Goal: Contribute content

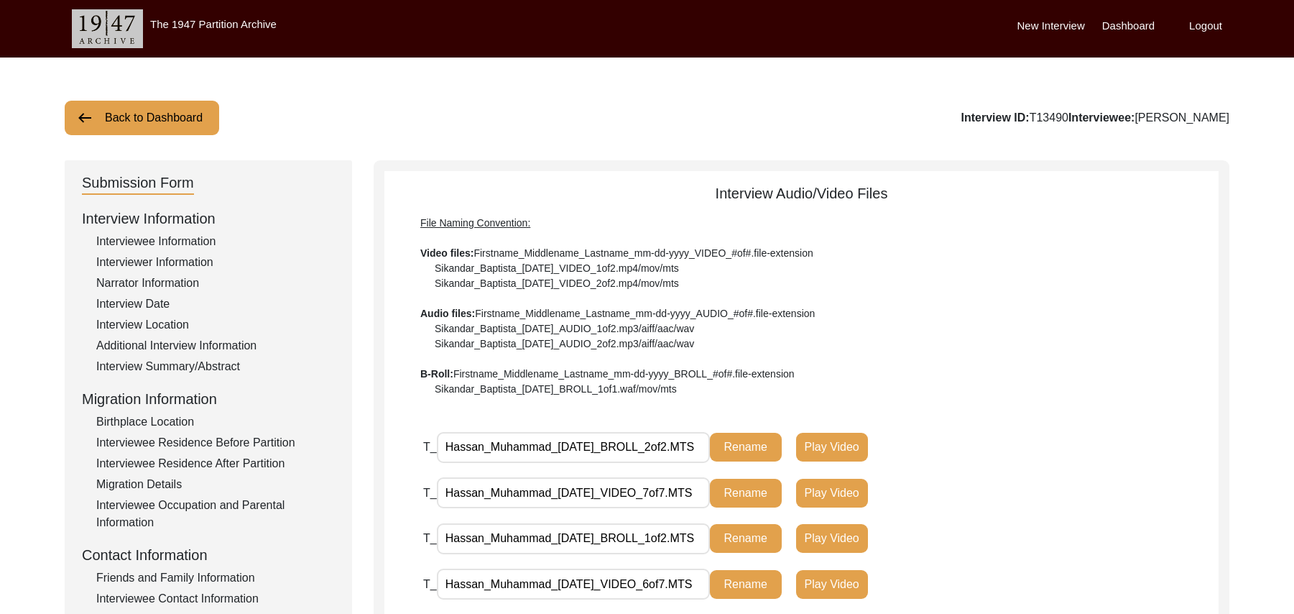
scroll to position [424, 0]
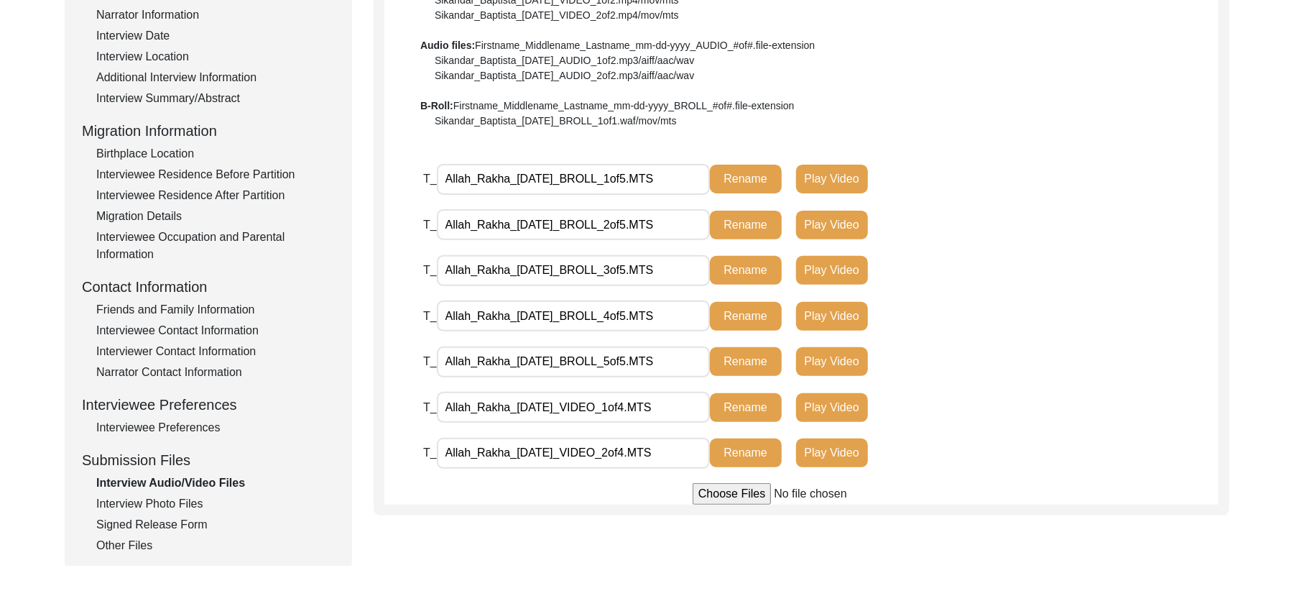
click at [727, 495] on input "file" at bounding box center [802, 494] width 218 height 22
click at [737, 490] on input "file" at bounding box center [802, 494] width 218 height 22
type input "C:\fakepath\AllahRakha_08-12-2025_VIDEO_4of4.MTS"
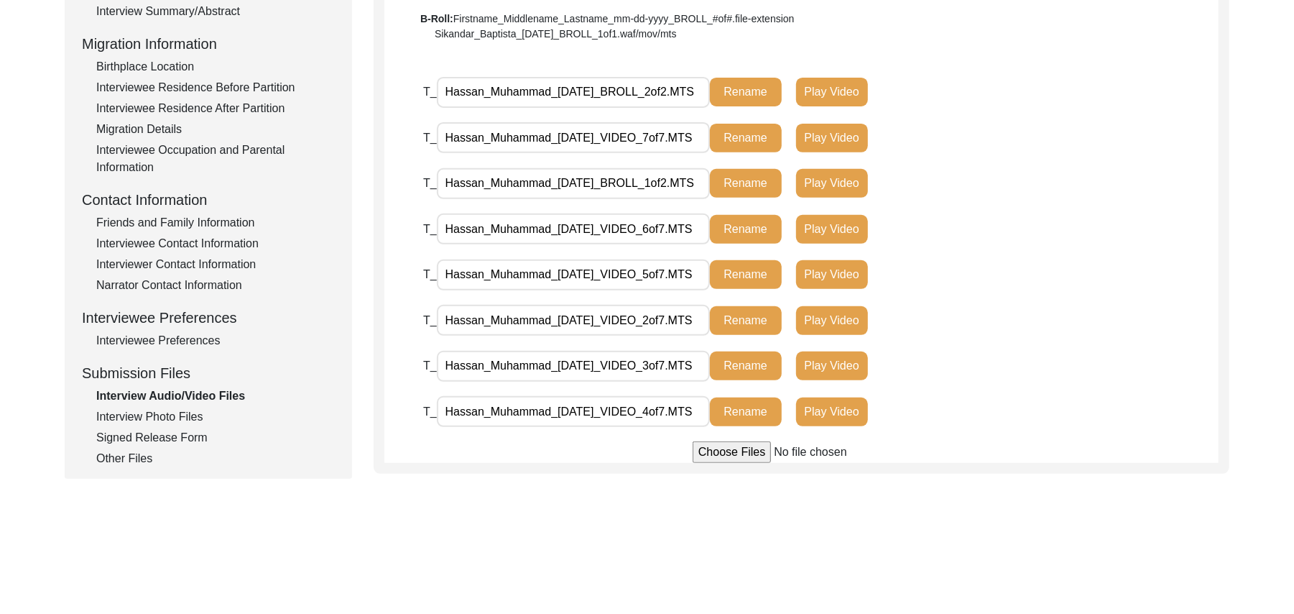
scroll to position [351, 0]
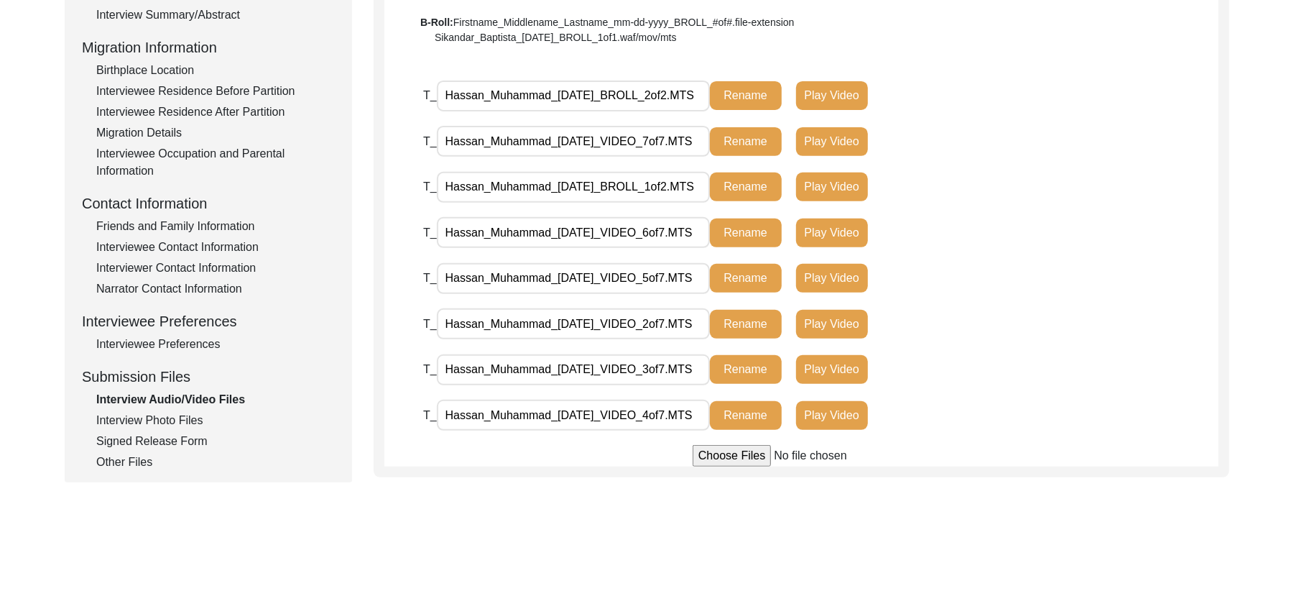
click at [704, 453] on input "file" at bounding box center [802, 456] width 218 height 22
type input "C:\fakepath\Hassan_Muhammad_[DATE]_VIDEO_1of7.MTS"
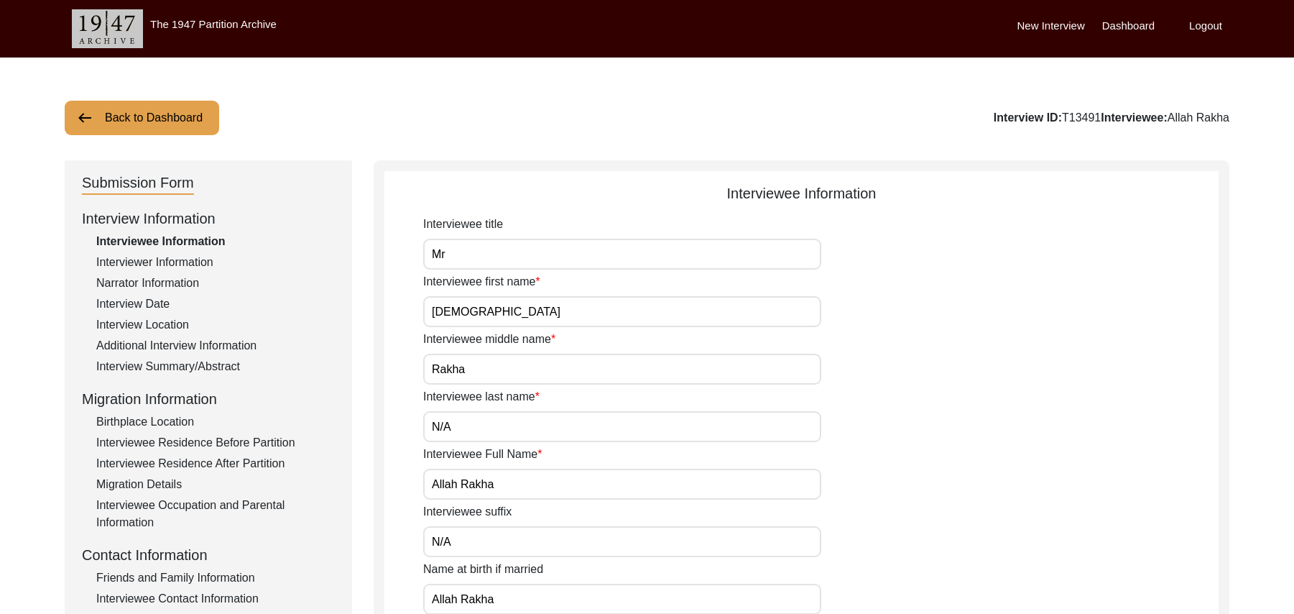
scroll to position [266, 0]
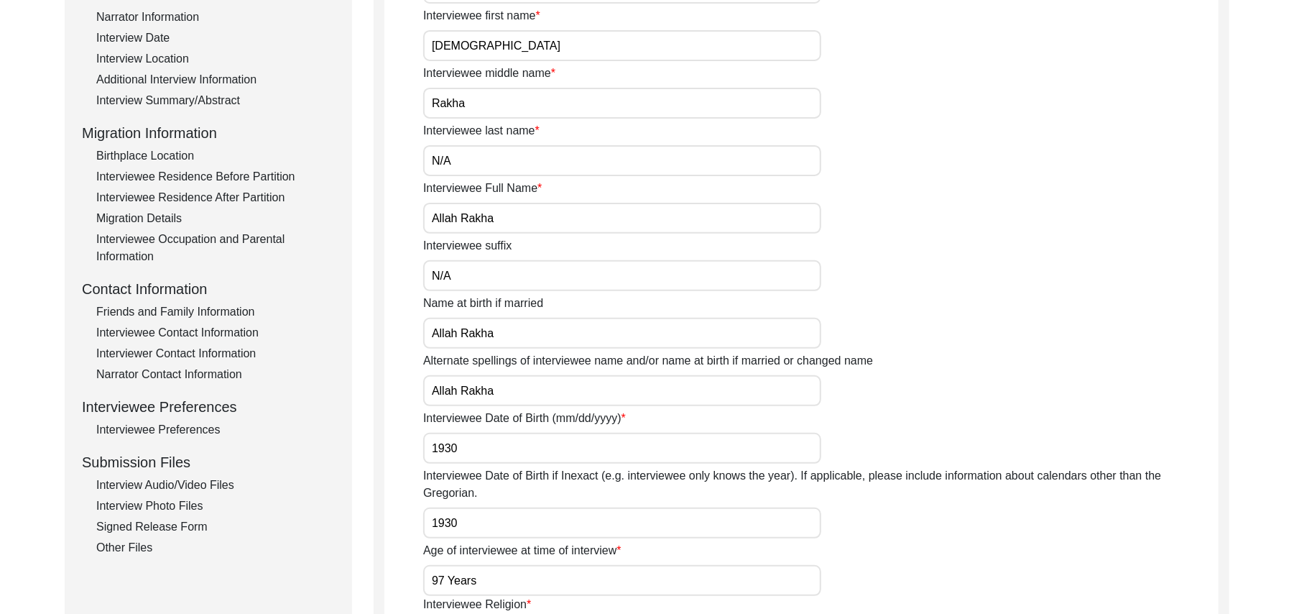
click at [216, 479] on div "Interview Audio/Video Files" at bounding box center [215, 484] width 239 height 17
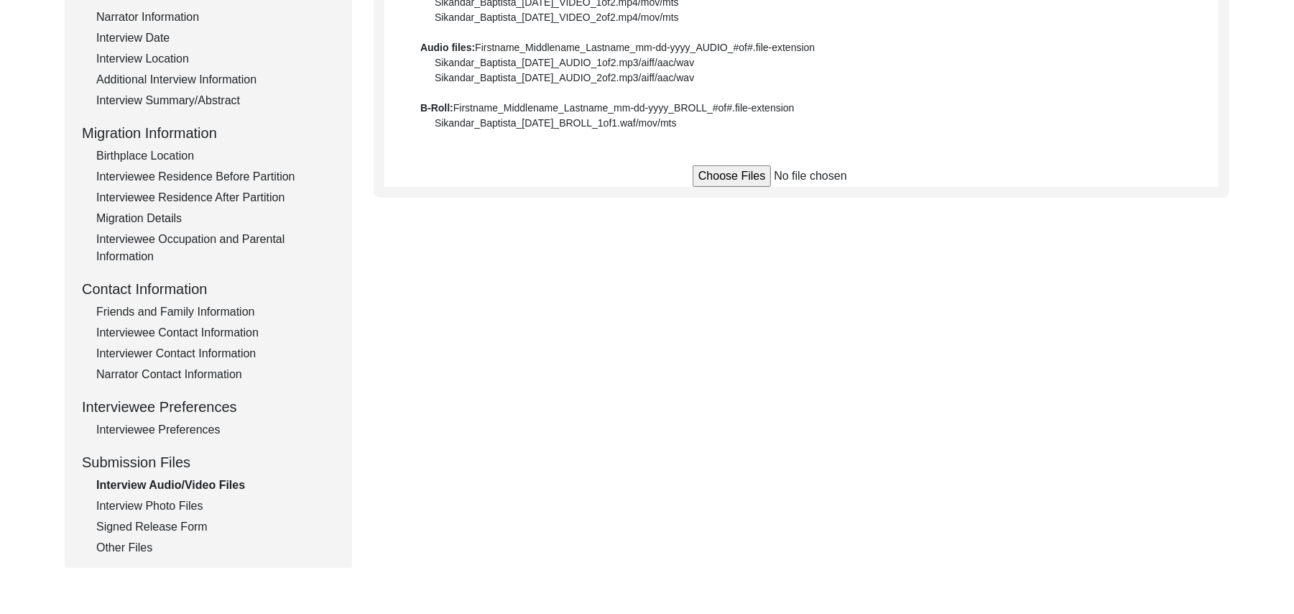
click at [216, 479] on div "Interview Audio/Video Files" at bounding box center [215, 484] width 239 height 17
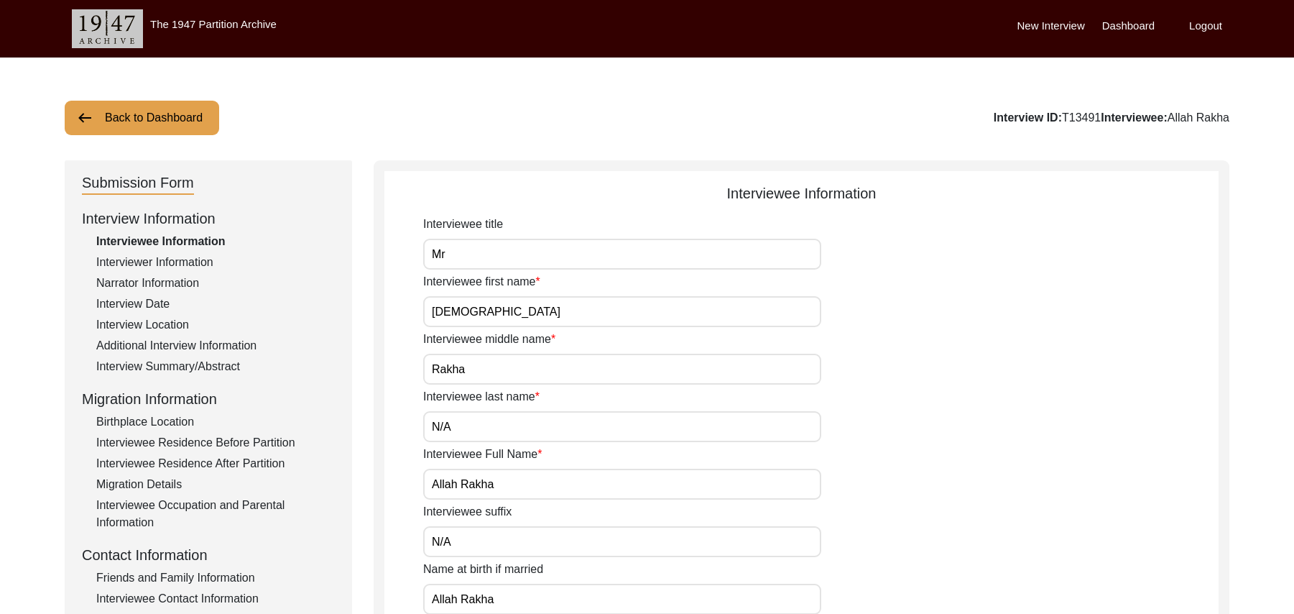
scroll to position [264, 0]
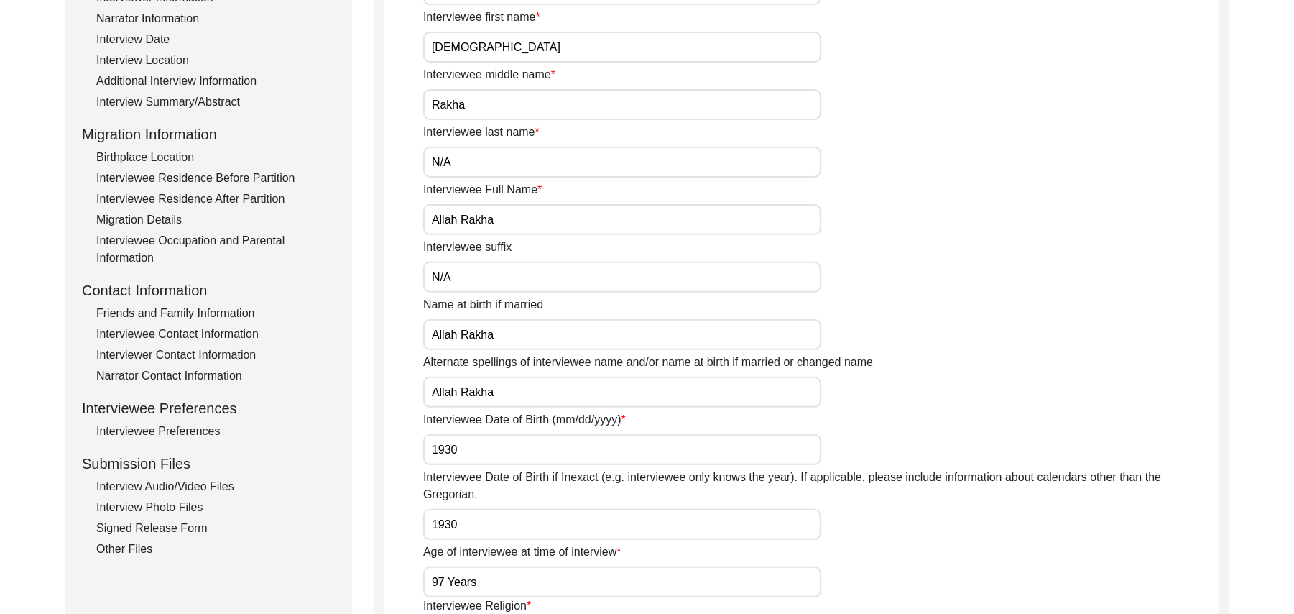
click at [207, 486] on div "Interview Audio/Video Files" at bounding box center [215, 486] width 239 height 17
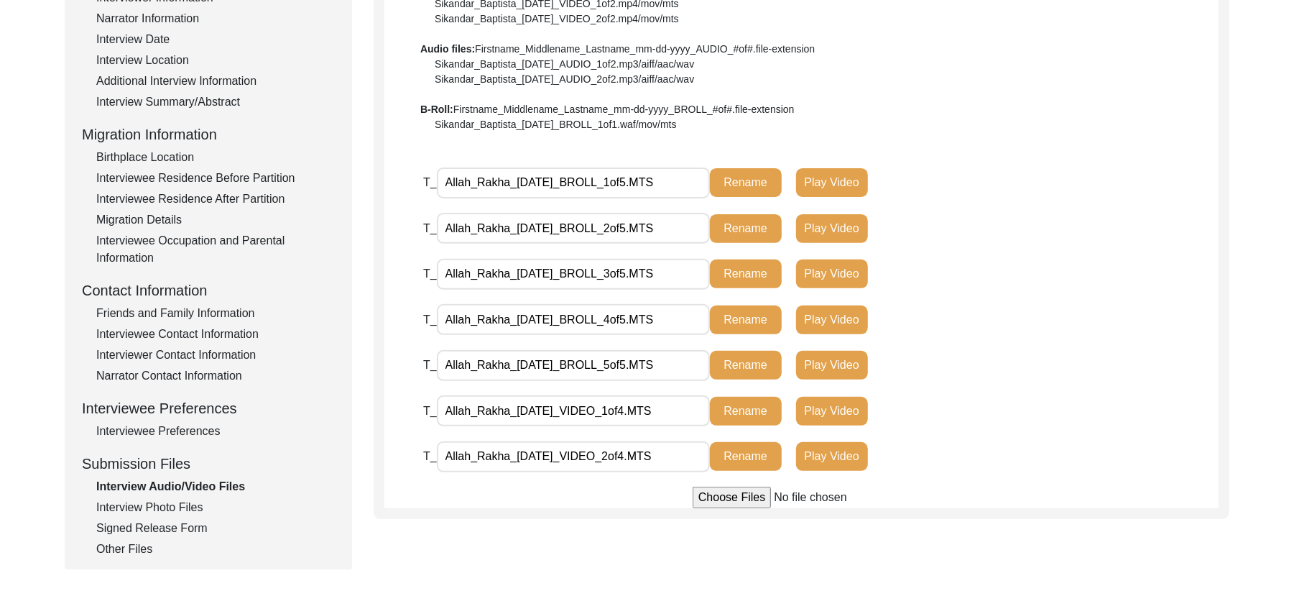
click at [736, 497] on input "file" at bounding box center [802, 497] width 218 height 22
type input "C:\fakepath\AllahRakha_08-12-2025_VIDEO_4of4.MTS"
click at [711, 495] on input "file" at bounding box center [802, 497] width 218 height 22
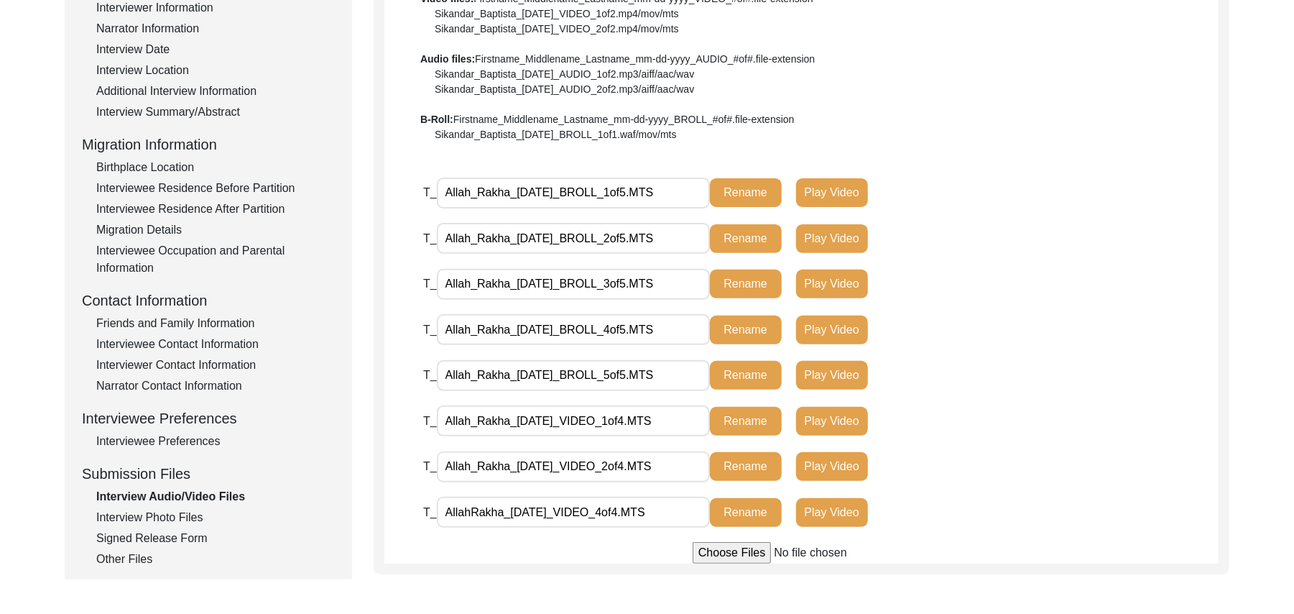
scroll to position [226, 0]
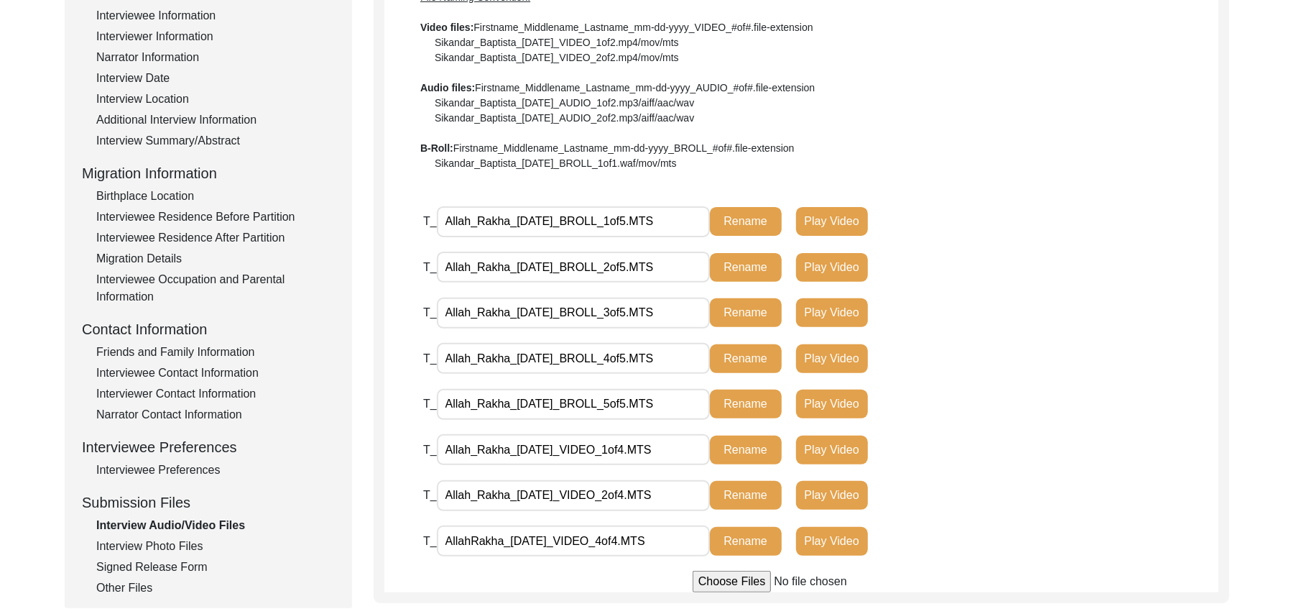
click at [734, 579] on input "file" at bounding box center [802, 581] width 218 height 22
type input "C:\fakepath\Allah_Rakha_08-12-2025_VIDEO_3of4.MTS"
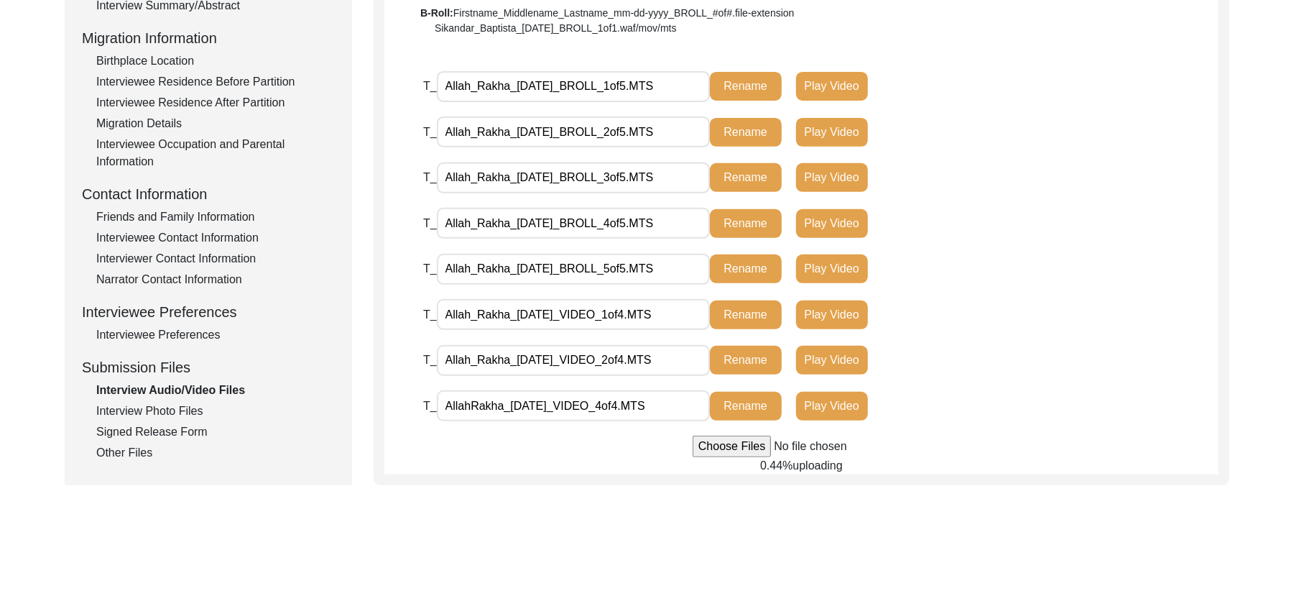
scroll to position [379, 0]
